Goal: Entertainment & Leisure: Consume media (video, audio)

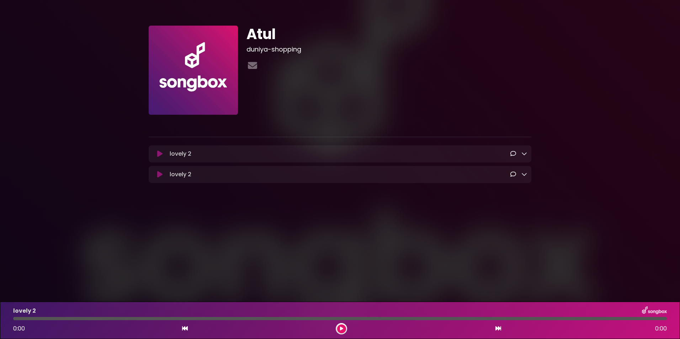
click at [157, 152] on icon at bounding box center [159, 153] width 5 height 7
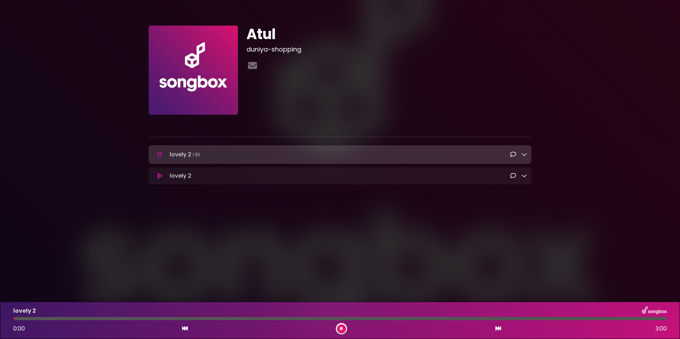
click at [520, 153] on div at bounding box center [518, 154] width 17 height 9
click at [524, 156] on icon at bounding box center [524, 154] width 6 height 6
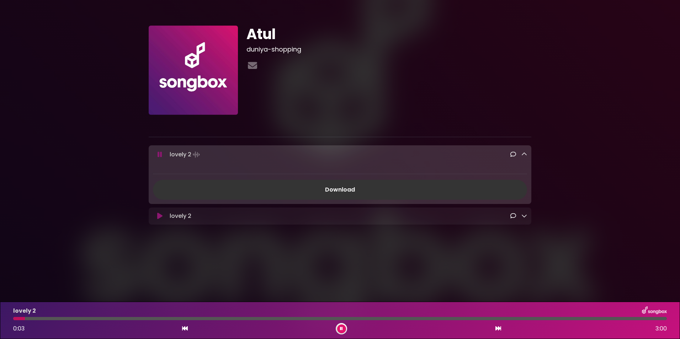
click at [511, 216] on icon at bounding box center [513, 216] width 6 height 6
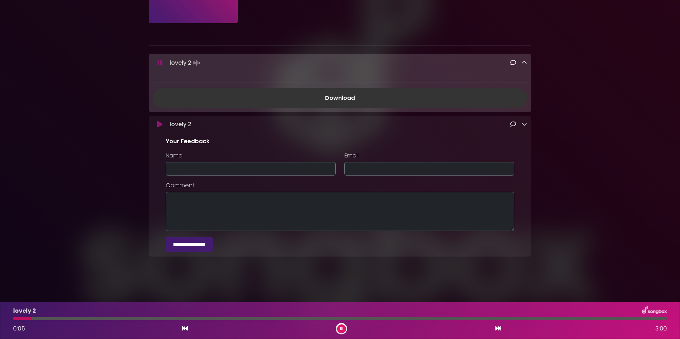
scroll to position [93, 0]
click at [526, 126] on link at bounding box center [524, 124] width 6 height 8
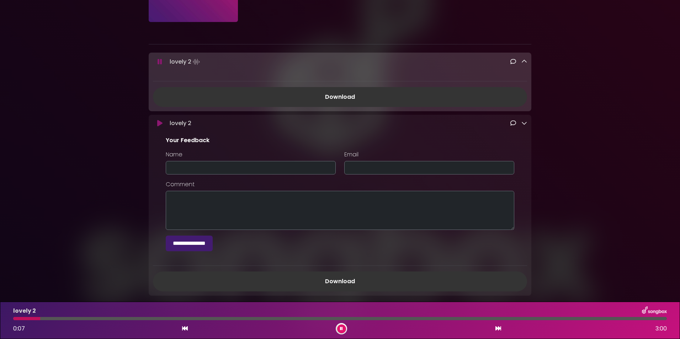
click at [528, 123] on div "lovely 2 Loading Track..." at bounding box center [340, 123] width 383 height 9
click at [522, 59] on icon at bounding box center [524, 62] width 6 height 6
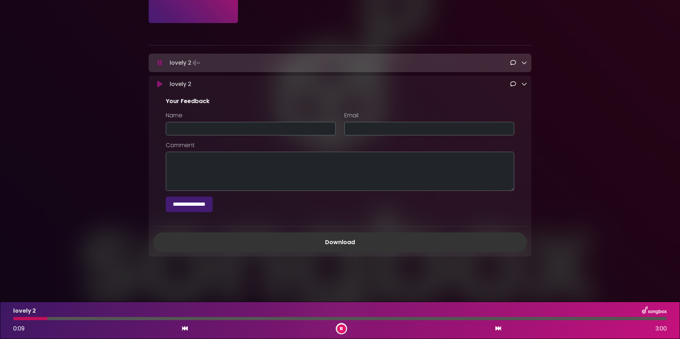
click at [522, 84] on icon at bounding box center [524, 84] width 6 height 6
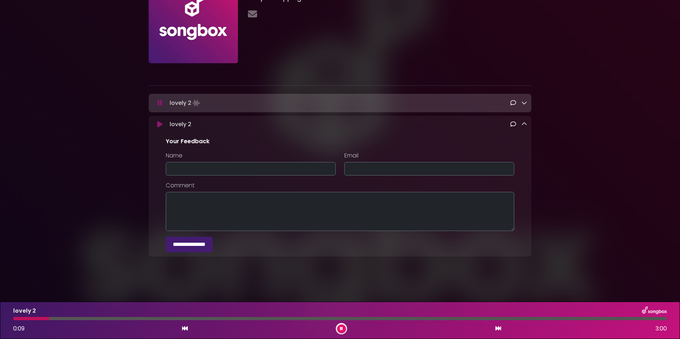
scroll to position [53, 0]
click at [523, 124] on icon at bounding box center [524, 124] width 6 height 6
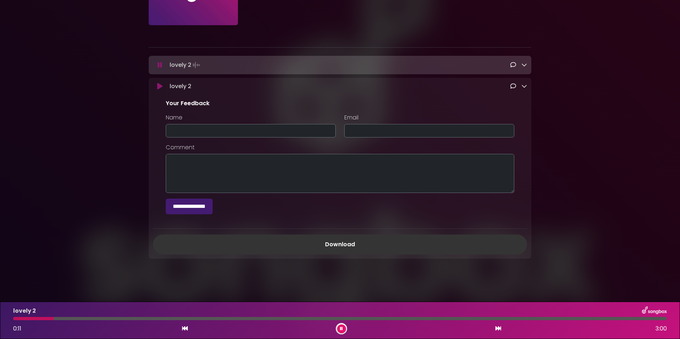
scroll to position [93, 0]
click at [565, 137] on div "Atul duniya-shopping ×" at bounding box center [339, 93] width 469 height 352
click at [514, 83] on icon at bounding box center [513, 84] width 6 height 6
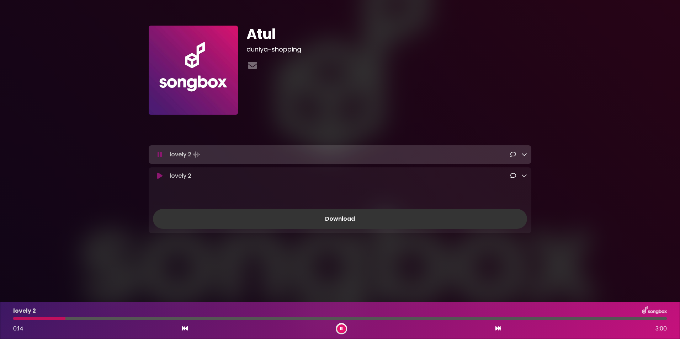
scroll to position [0, 0]
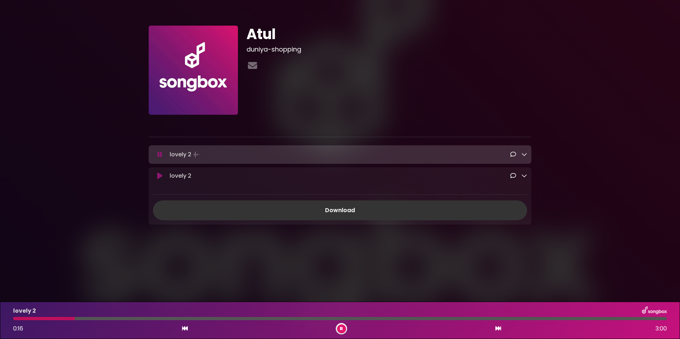
click at [523, 178] on icon at bounding box center [524, 176] width 6 height 6
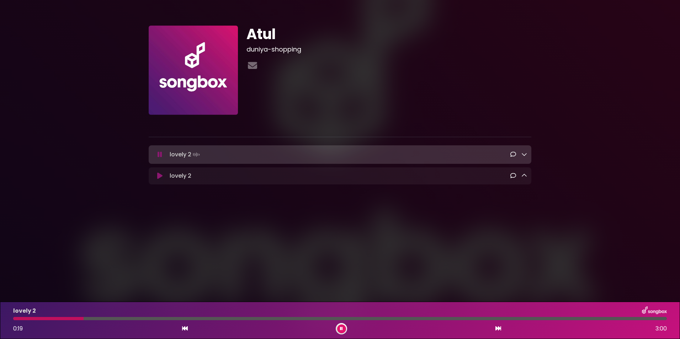
click at [156, 178] on button at bounding box center [160, 175] width 14 height 7
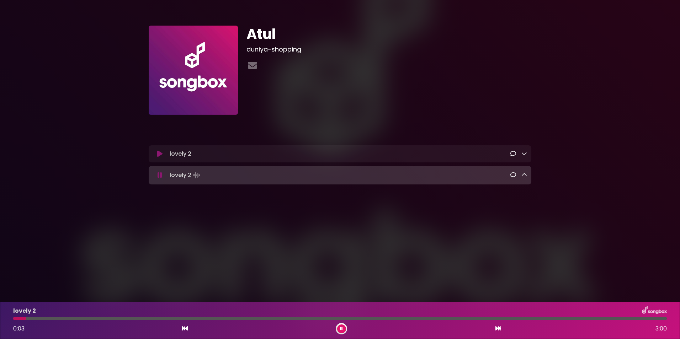
click at [37, 319] on div at bounding box center [339, 318] width 653 height 3
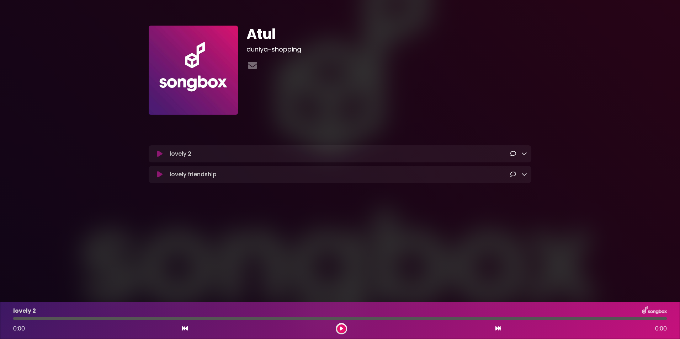
click at [156, 173] on button at bounding box center [160, 174] width 14 height 7
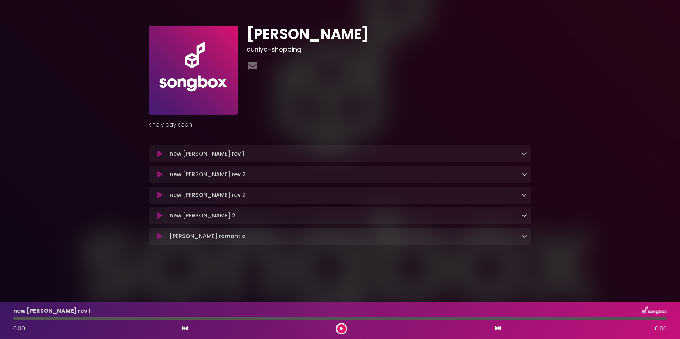
click at [523, 238] on icon at bounding box center [524, 236] width 6 height 6
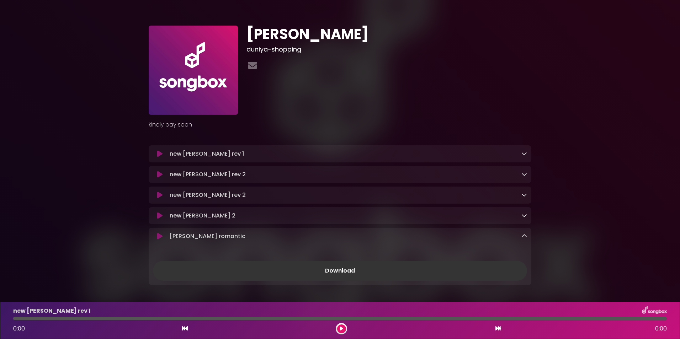
click at [523, 238] on icon at bounding box center [524, 236] width 6 height 6
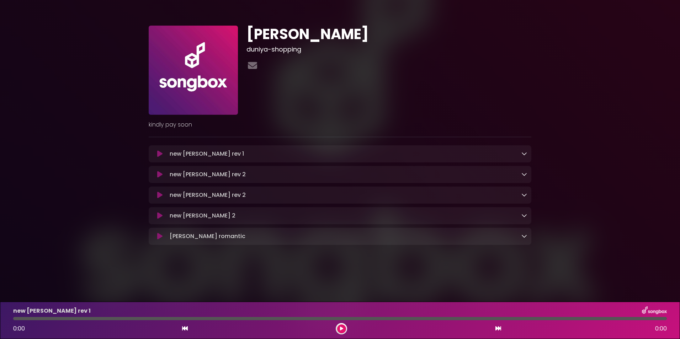
click at [525, 236] on icon at bounding box center [524, 236] width 6 height 6
